Goal: Information Seeking & Learning: Check status

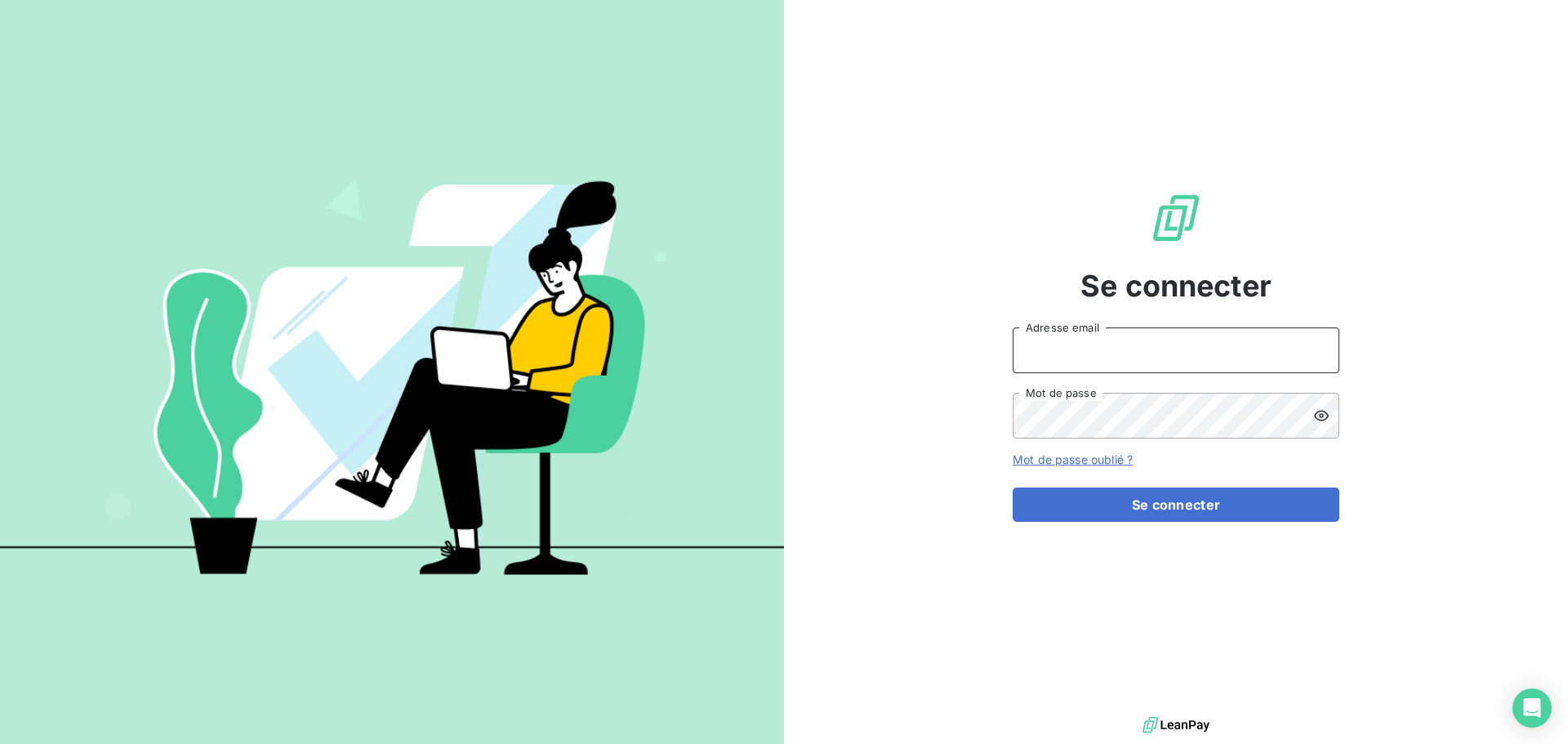
type input "[EMAIL_ADDRESS][DOMAIN_NAME]"
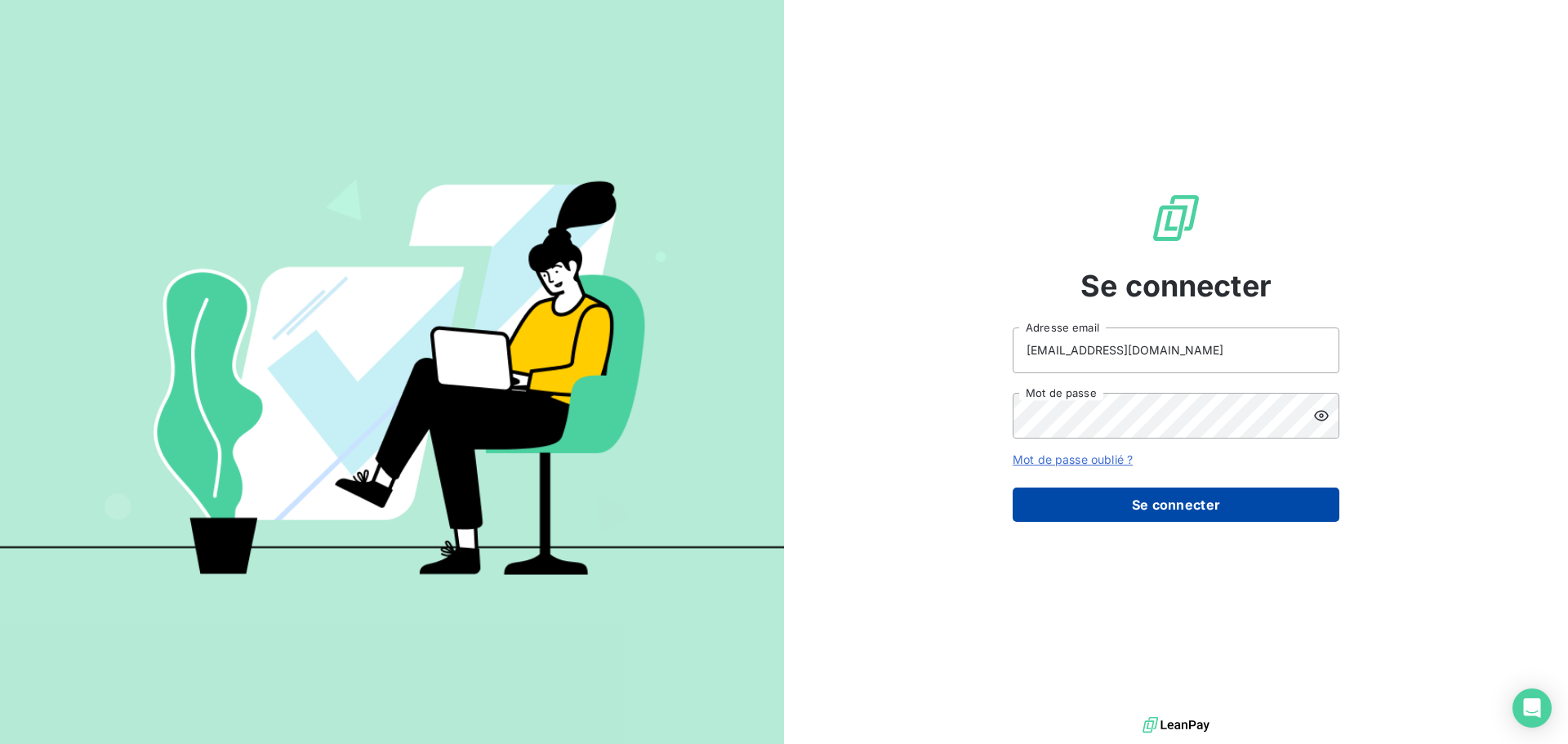
drag, startPoint x: 1160, startPoint y: 513, endPoint x: 1134, endPoint y: 509, distance: 26.3
click at [1161, 513] on button "Se connecter" at bounding box center [1176, 505] width 327 height 35
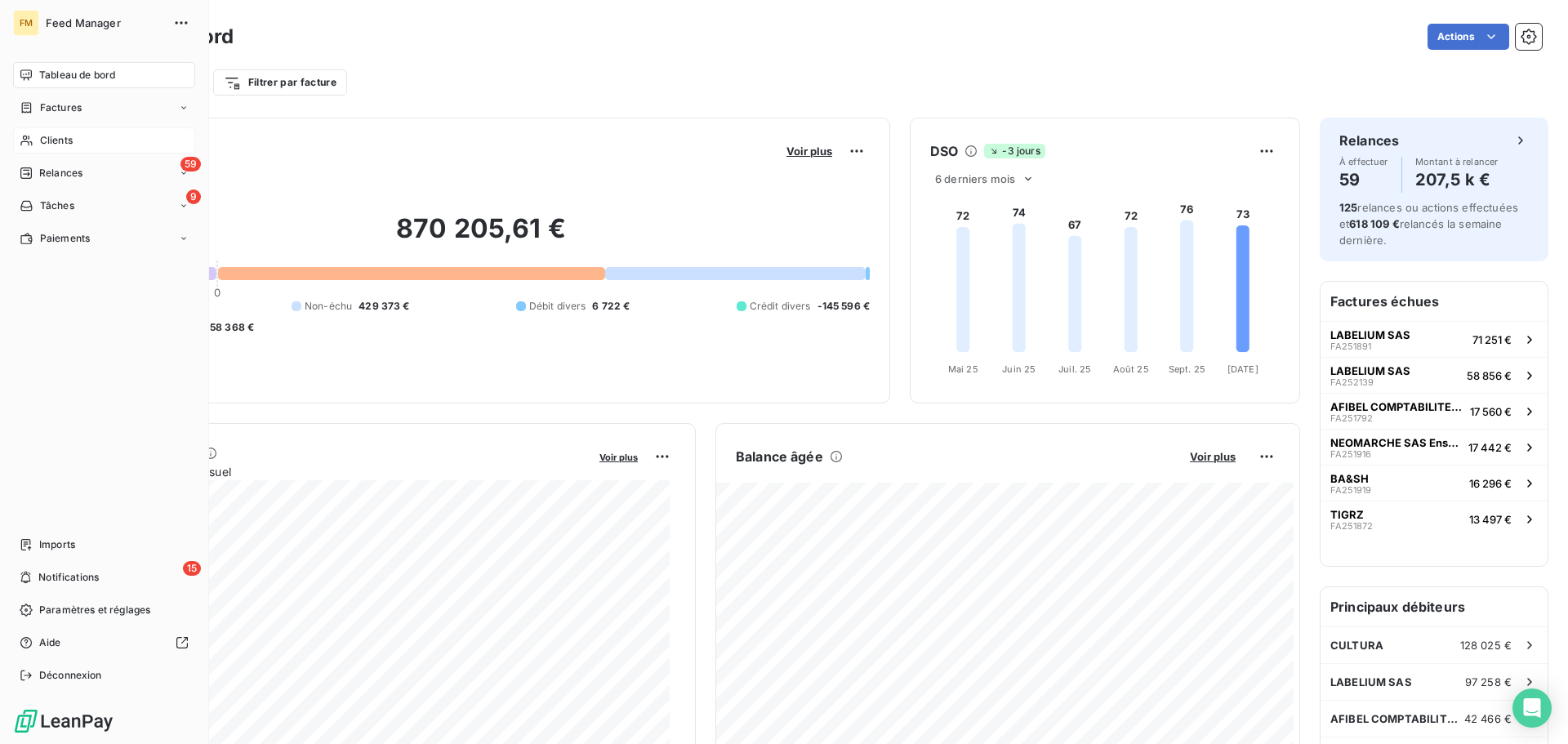
click at [69, 136] on span "Clients" at bounding box center [57, 139] width 33 height 14
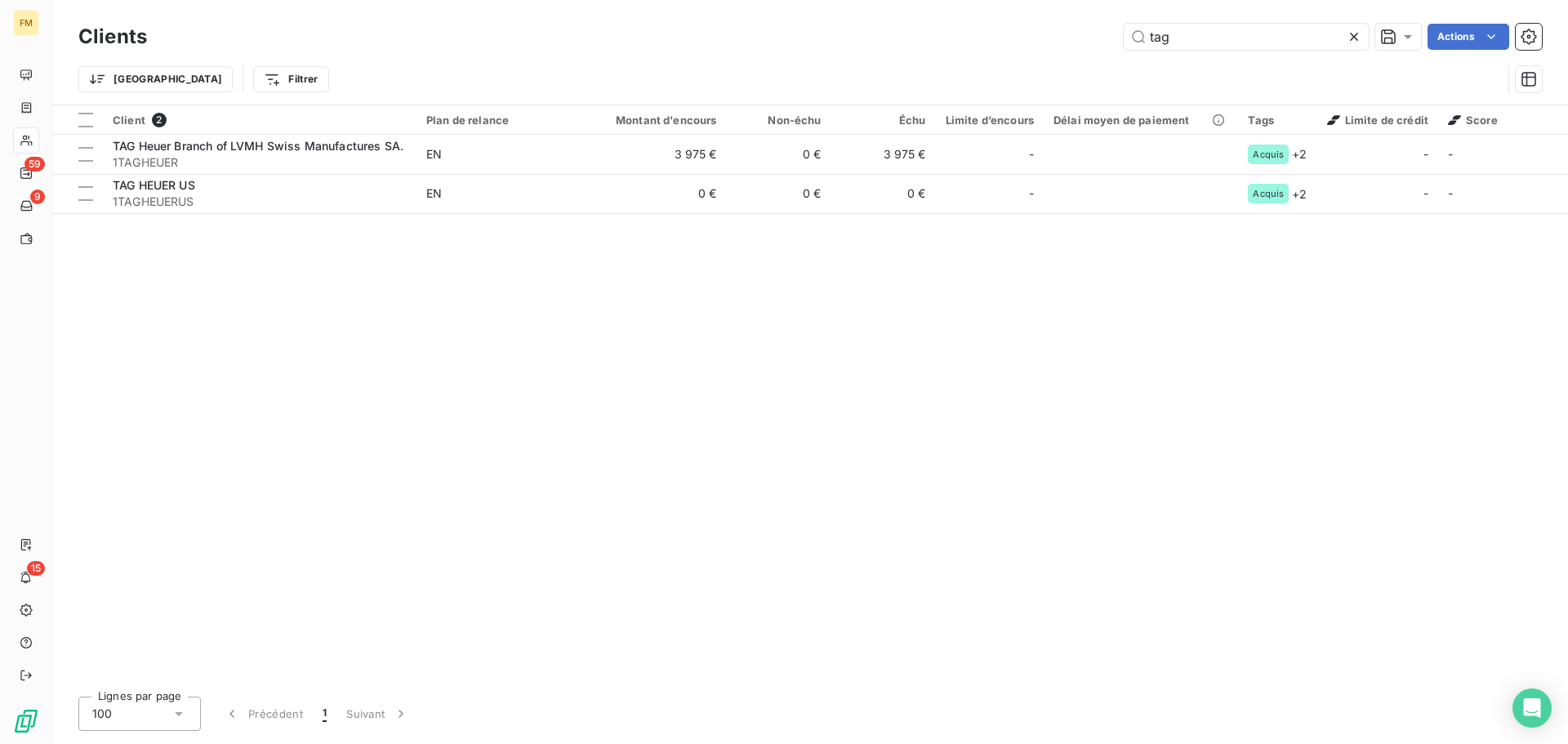
drag, startPoint x: 1201, startPoint y: 39, endPoint x: 1115, endPoint y: 6, distance: 92.1
click at [1119, 8] on div "Clients tag Actions Trier Filtrer" at bounding box center [809, 52] width 1516 height 105
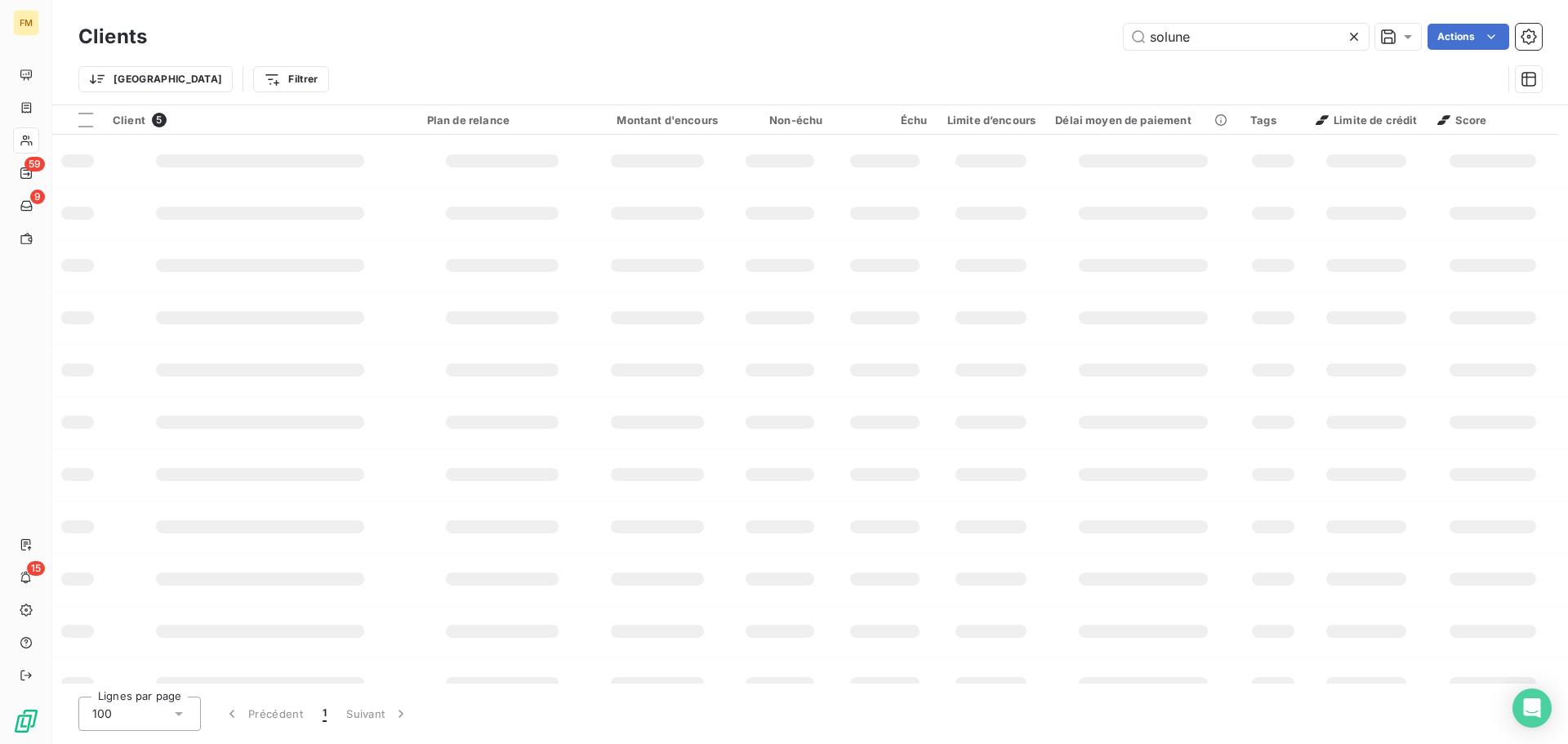
type input "solune"
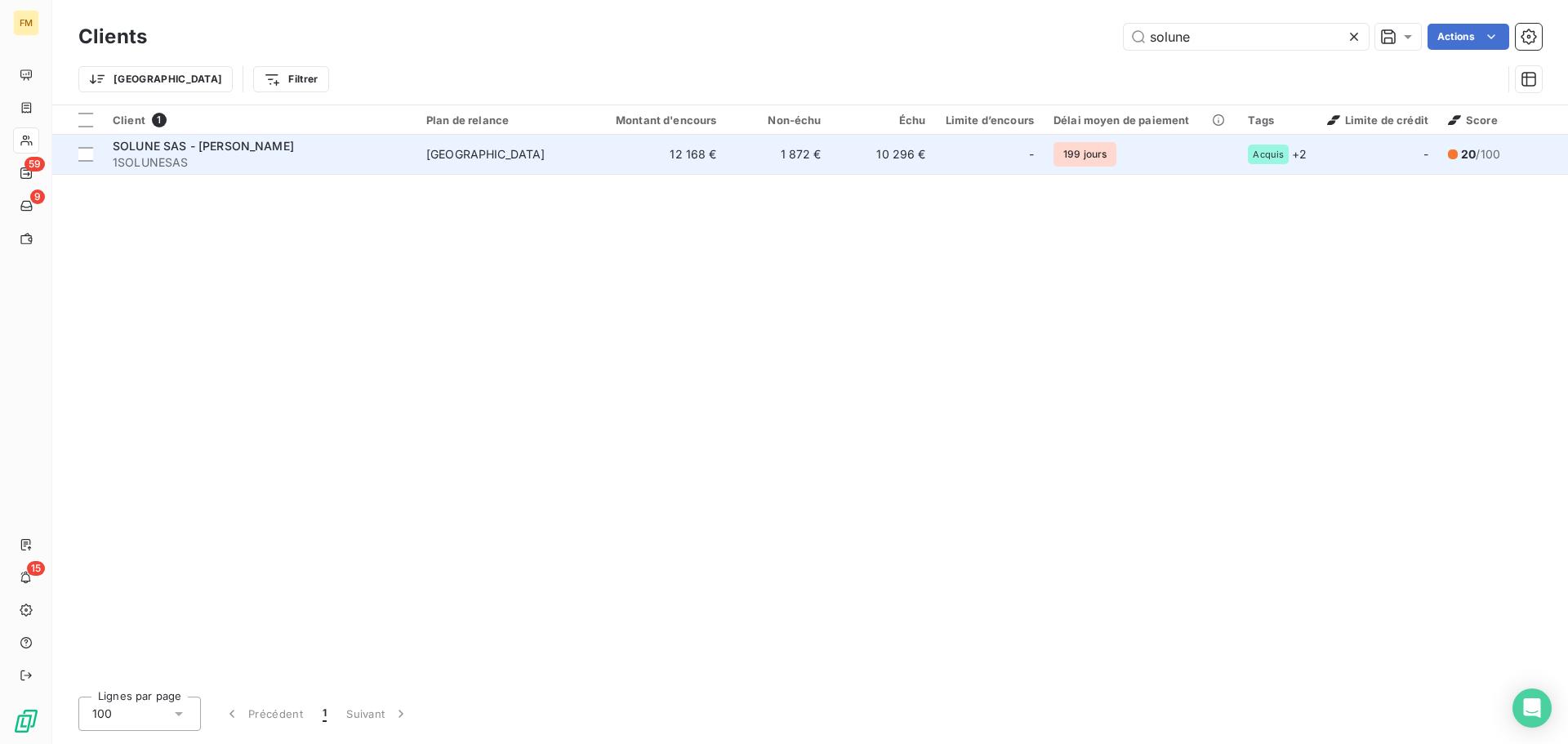
click at [773, 161] on td "1 872 €" at bounding box center [779, 154] width 105 height 39
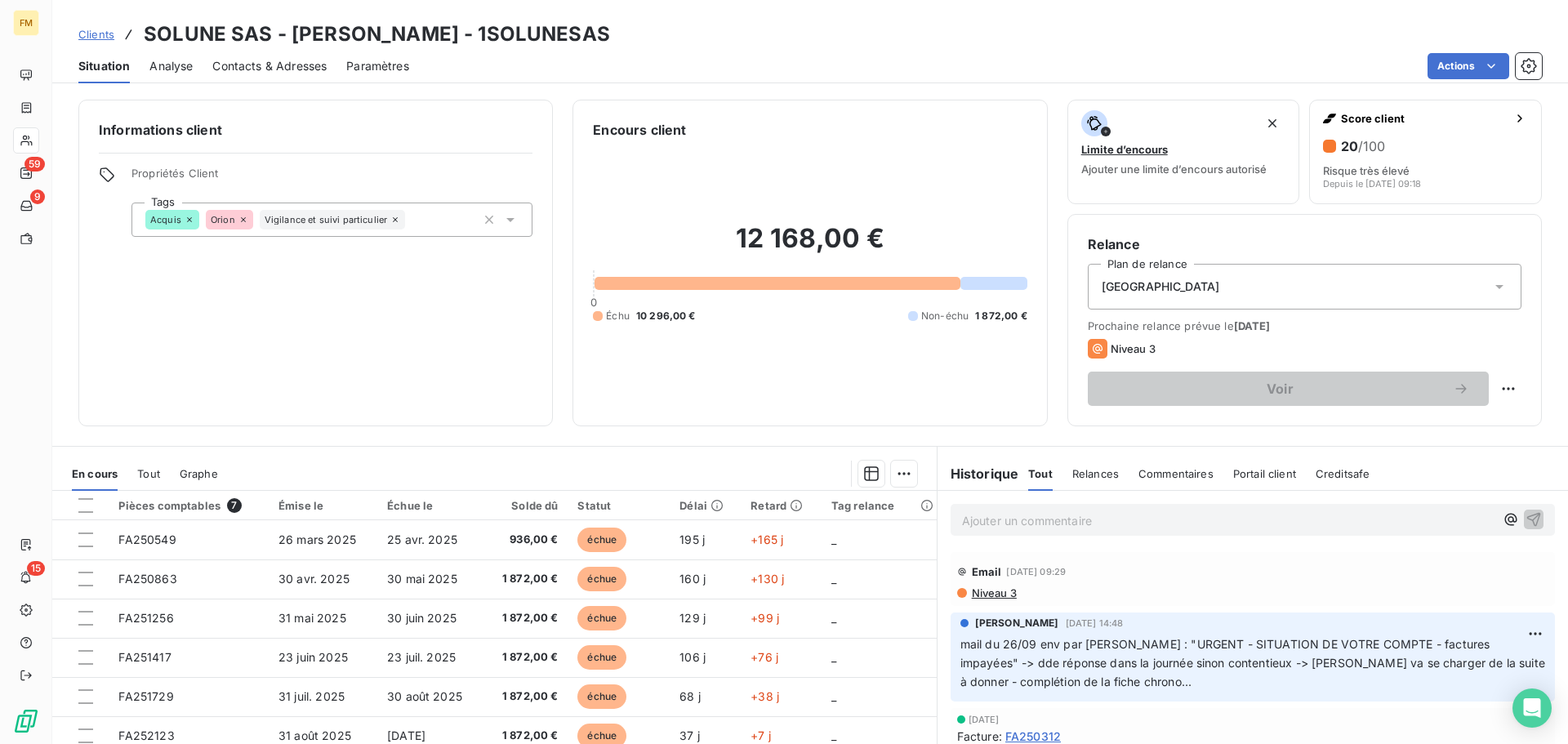
click at [969, 524] on p "Ajouter un commentaire ﻿" at bounding box center [1229, 520] width 533 height 20
drag, startPoint x: 1053, startPoint y: 525, endPoint x: 974, endPoint y: 529, distance: 79.1
click at [974, 529] on p "vu avec [PERSON_NAME] par tchat le 07/10 : "D250242" at bounding box center [1229, 520] width 533 height 19
drag, startPoint x: 1154, startPoint y: 521, endPoint x: 1069, endPoint y: 519, distance: 85.0
click at [1069, 519] on p "vu par tchat le 07/10 : "D250242" at bounding box center [1229, 520] width 533 height 19
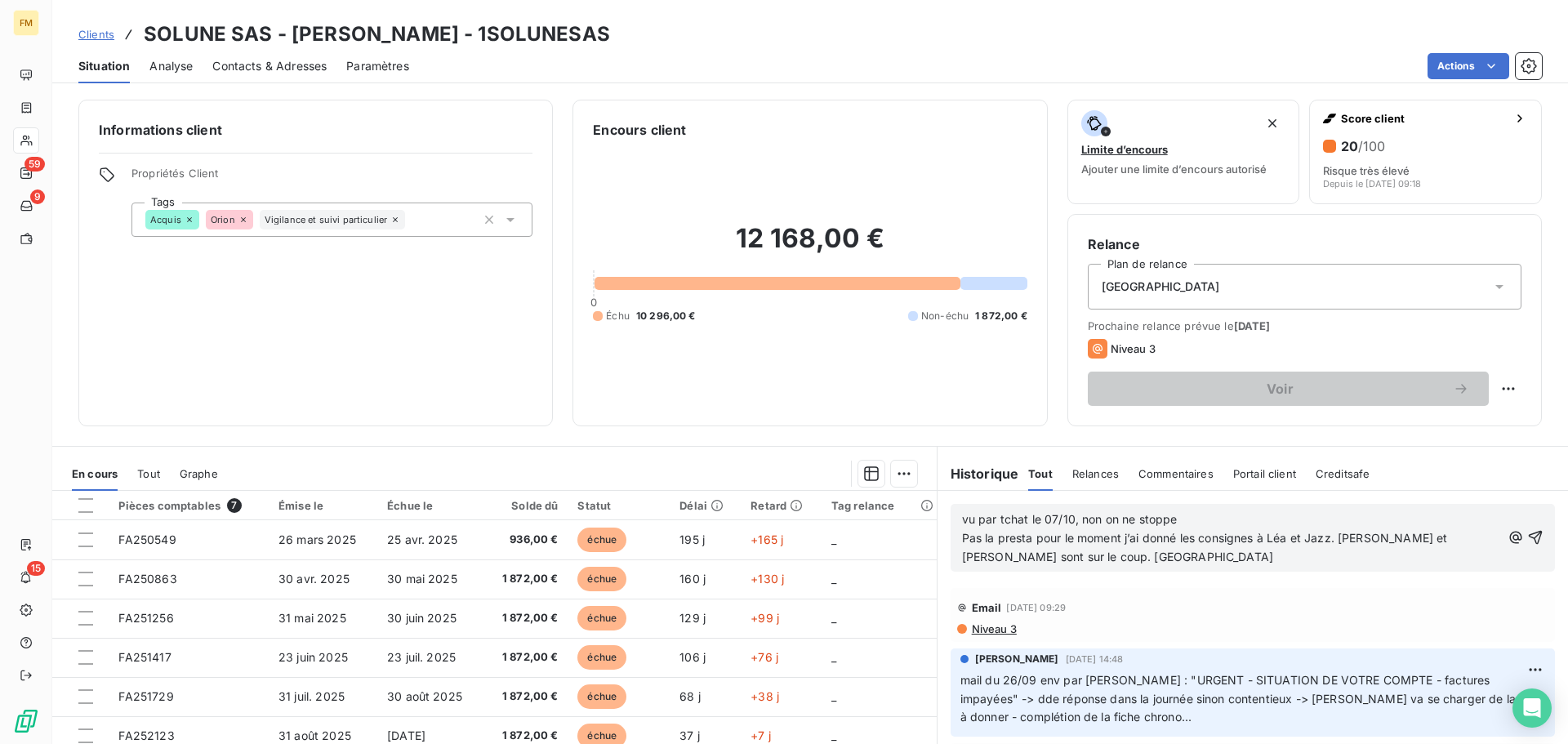
click at [1072, 522] on span "vu par tchat le 07/10, non on ne stoppe" at bounding box center [1070, 519] width 215 height 13
drag, startPoint x: 1149, startPoint y: 553, endPoint x: 1111, endPoint y: 558, distance: 38.3
click at [1111, 558] on p "Pas la presta pour le moment j’ai donné les consignes à Léa et Jazz. [PERSON_NA…" at bounding box center [1232, 547] width 539 height 37
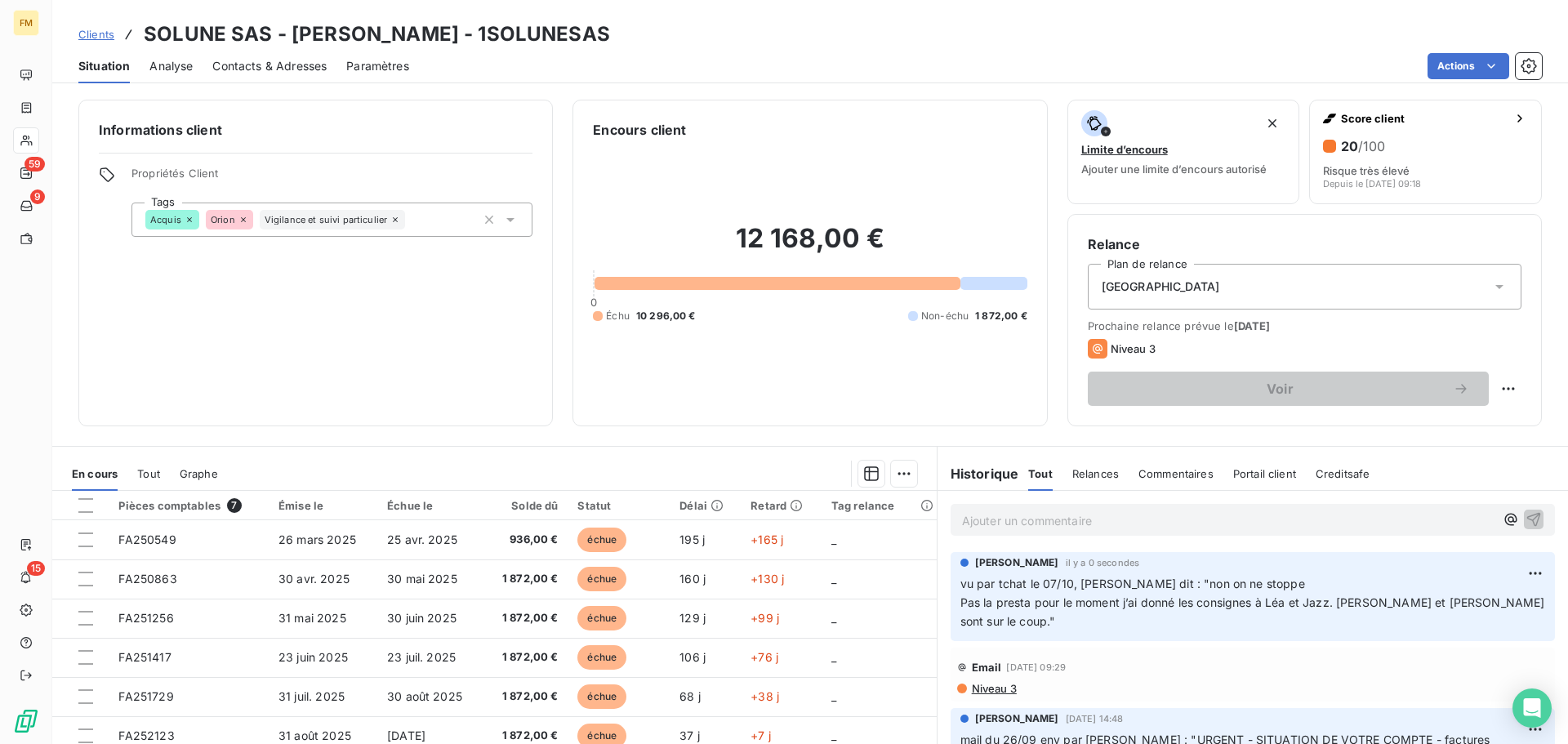
click at [87, 40] on link "Clients" at bounding box center [96, 34] width 36 height 16
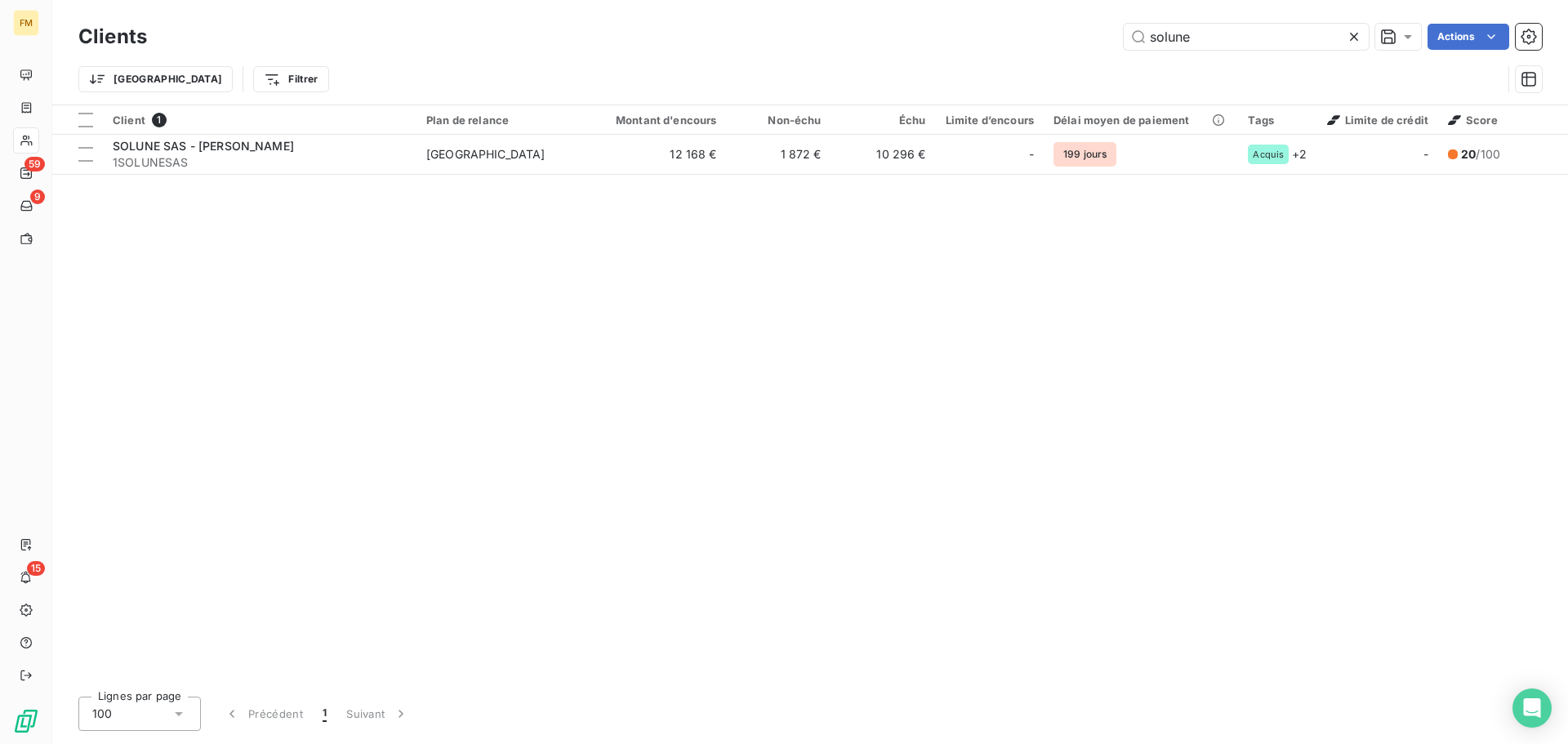
drag, startPoint x: 1215, startPoint y: 44, endPoint x: 1010, endPoint y: 4, distance: 208.9
click at [1010, 4] on div "Clients solune Actions Trier Filtrer" at bounding box center [809, 52] width 1516 height 105
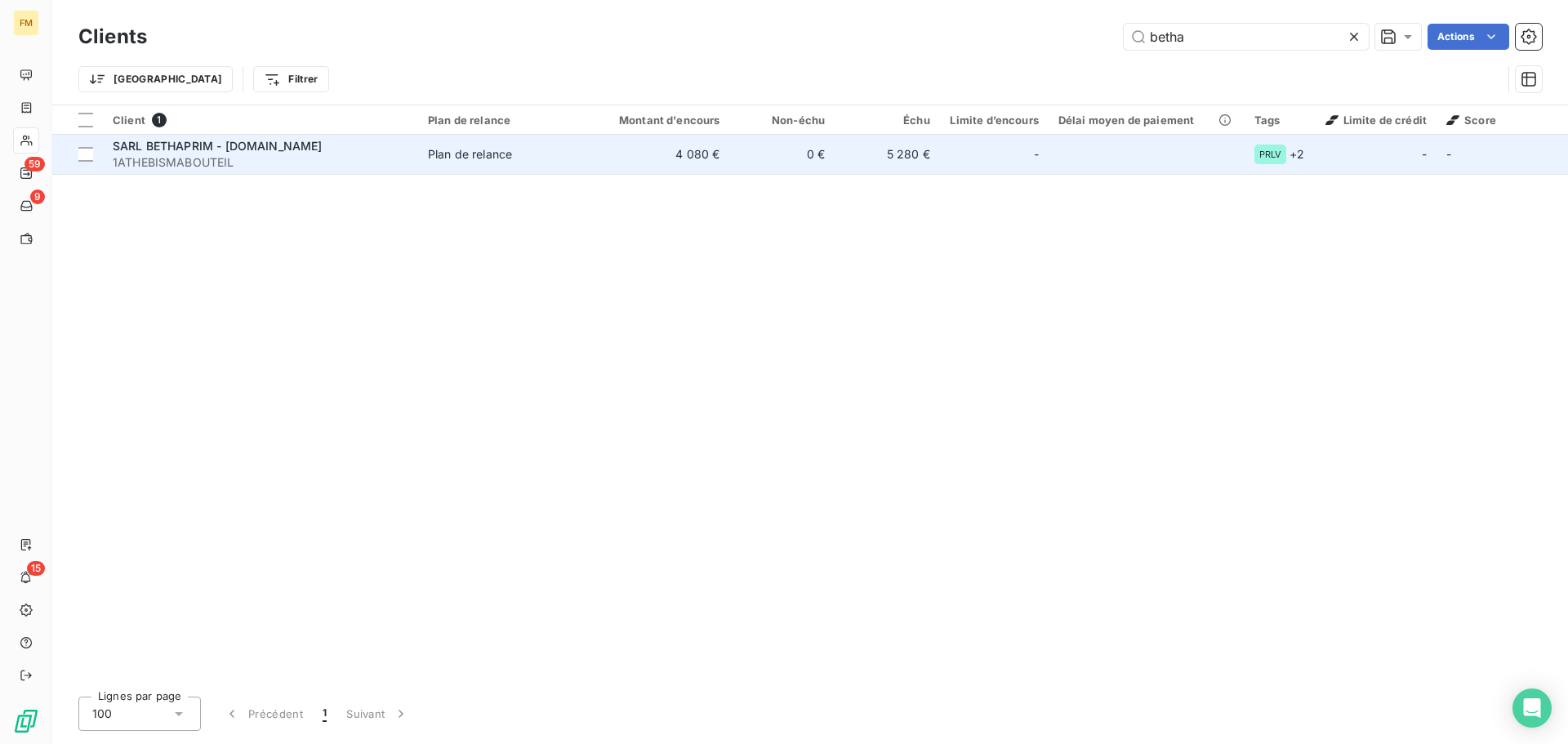
type input "betha"
click at [784, 144] on td "0 €" at bounding box center [783, 154] width 106 height 39
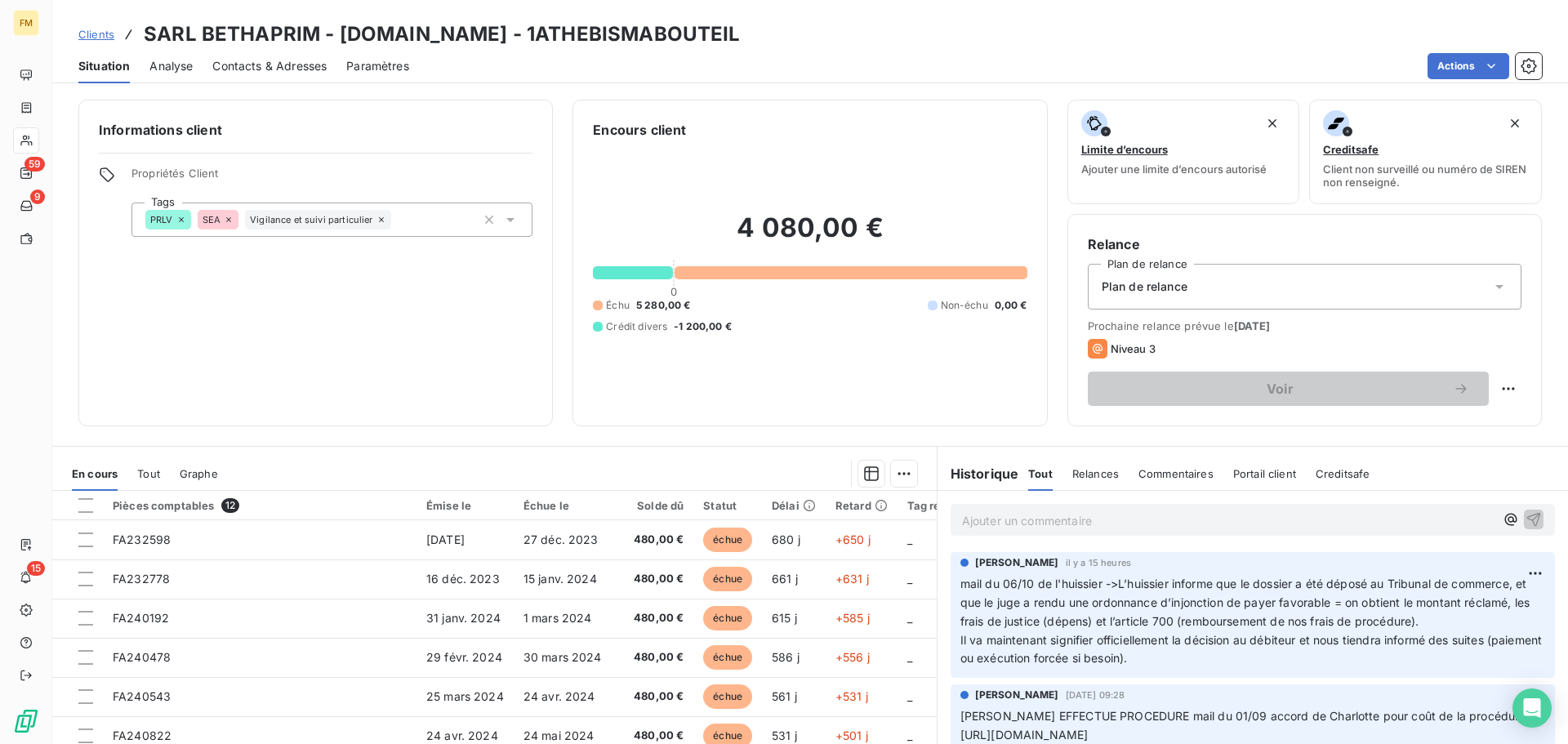
click at [1205, 660] on p "mail du 06/10 de l'huissier ->L’huissier informe que le dossier a été déposé au…" at bounding box center [1253, 621] width 585 height 93
click at [1098, 583] on span "mail du 06/10 de l'huissier ->L’huissier informe que le dossier a été déposé au…" at bounding box center [1247, 603] width 573 height 52
click at [1095, 588] on span "mail du 06/10 de l'huissier ->L’huissier informe que le dossier a été déposé au…" at bounding box center [1247, 603] width 573 height 52
click at [1510, 575] on html "FM 59 9 15 Clients SARL BETHAPRIM - [DOMAIN_NAME] - 1ATHEBISMABOUTEIL Situation…" at bounding box center [784, 372] width 1568 height 744
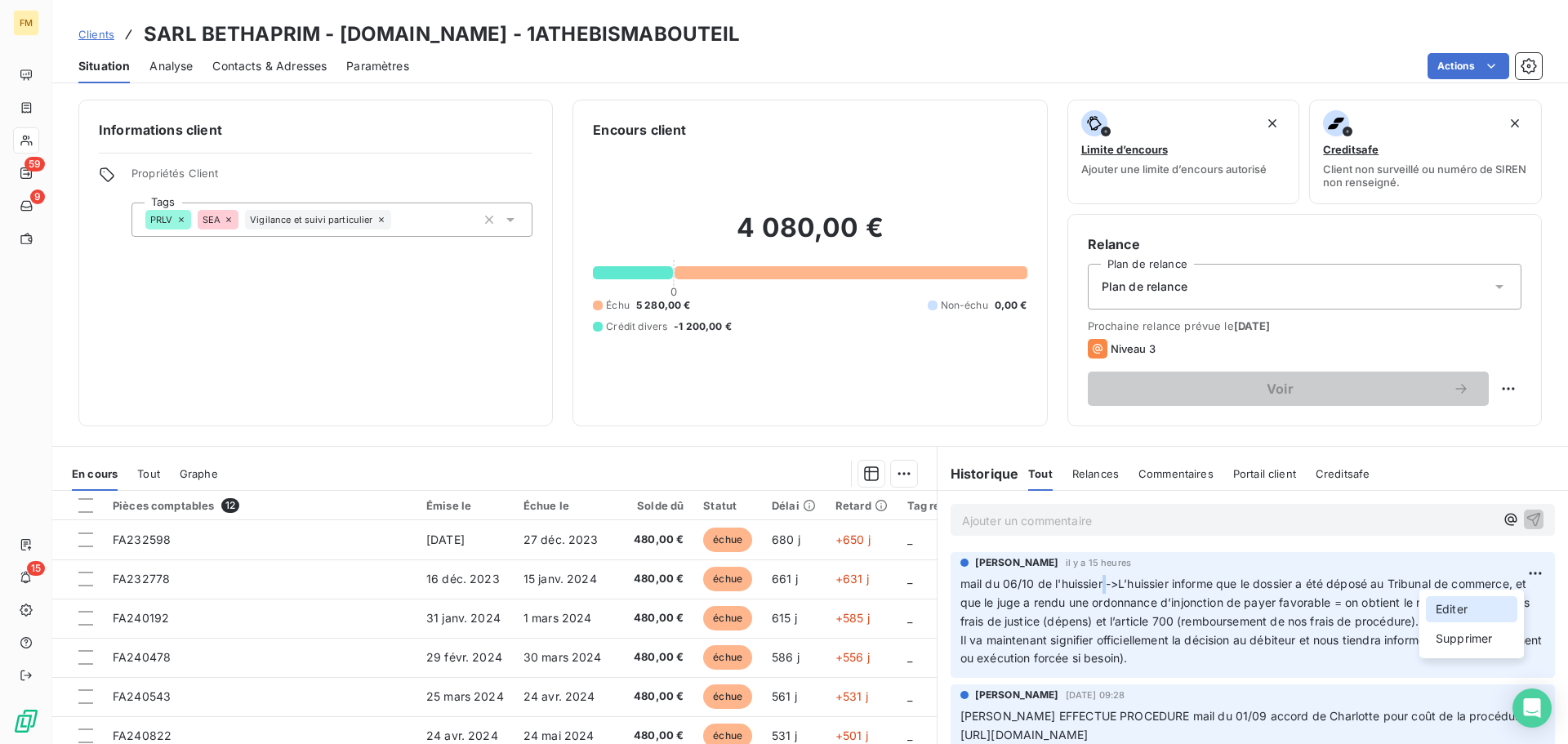
click at [1461, 611] on div "Editer" at bounding box center [1471, 608] width 91 height 26
click at [1097, 583] on span "mail du 06/10 de l'huissier ->L’huissier informe que le dossier a été déposé au…" at bounding box center [1244, 603] width 568 height 52
